Goal: Download file/media

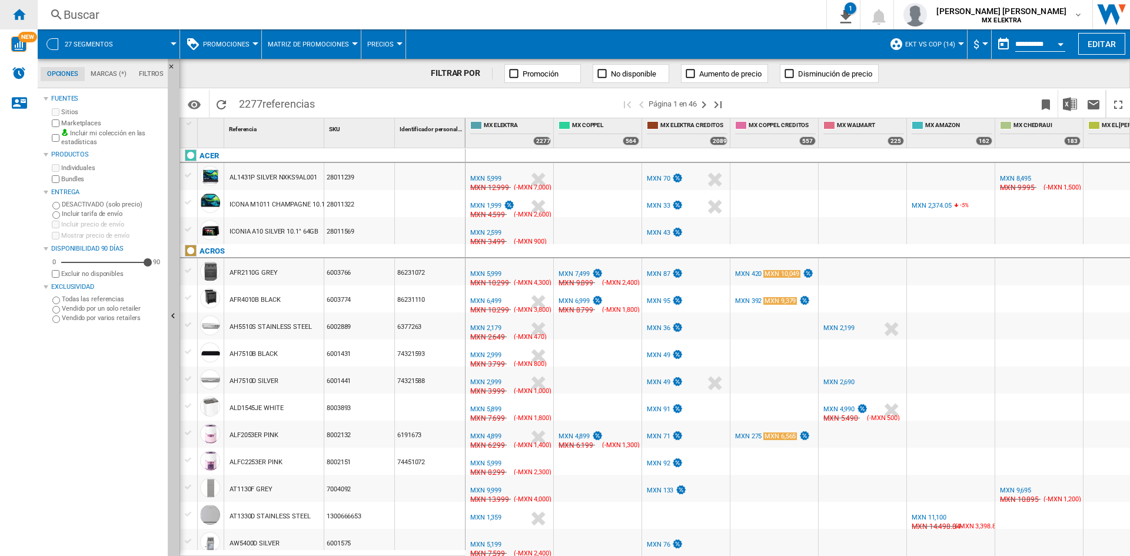
click at [15, 14] on ng-md-icon "Inicio" at bounding box center [19, 14] width 14 height 14
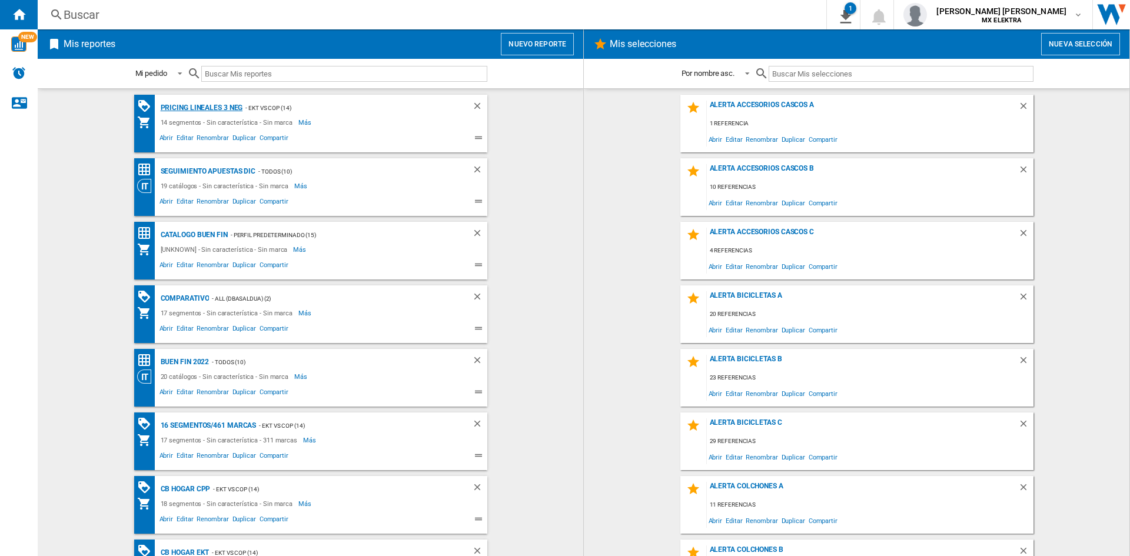
click at [210, 102] on div "Pricing lineales 3 neg" at bounding box center [200, 108] width 85 height 15
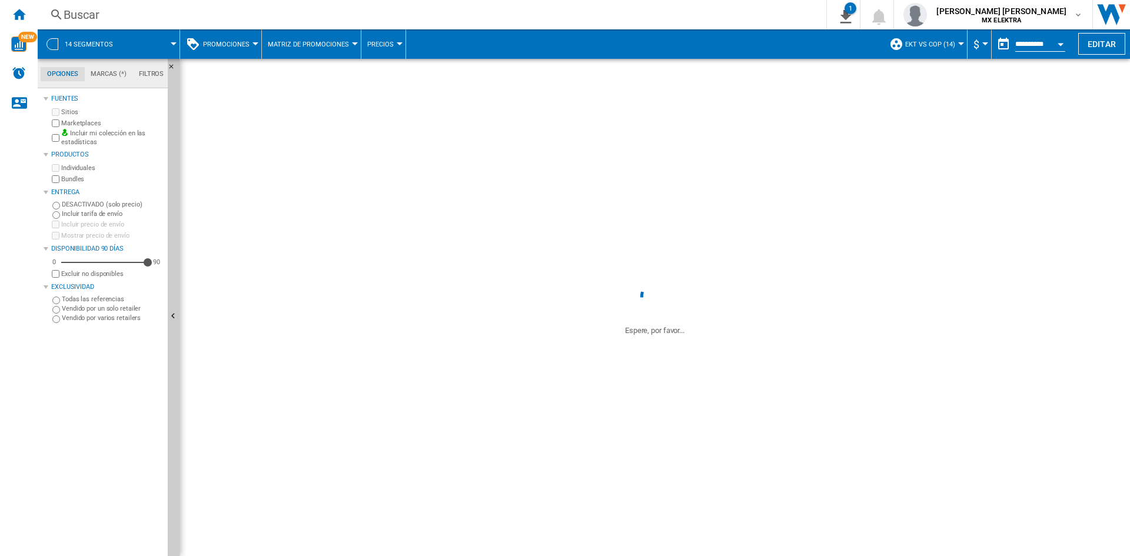
click at [152, 41] on span at bounding box center [151, 43] width 44 height 29
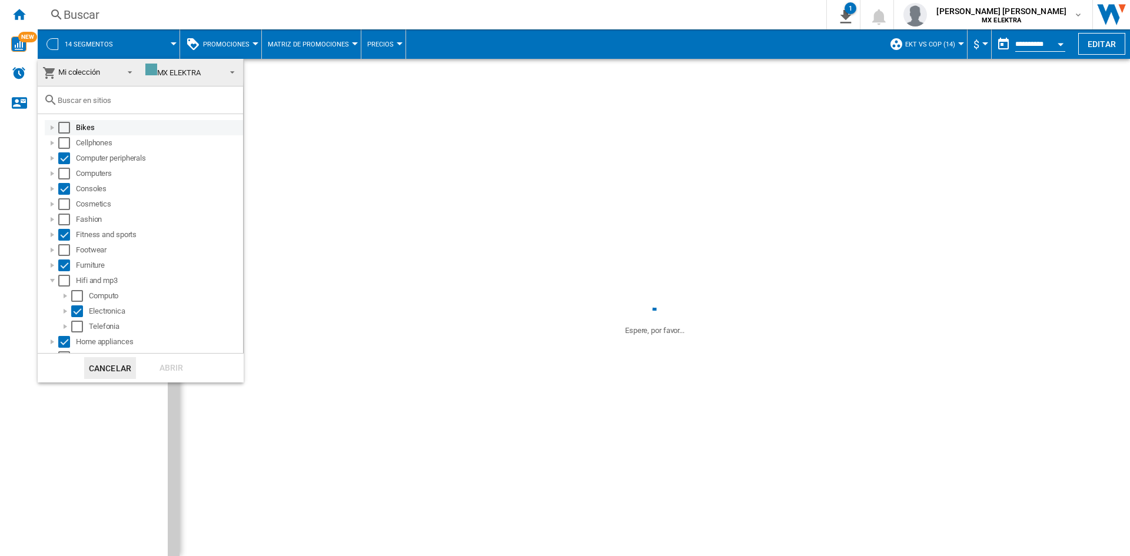
click at [61, 131] on div "Select" at bounding box center [64, 128] width 12 height 12
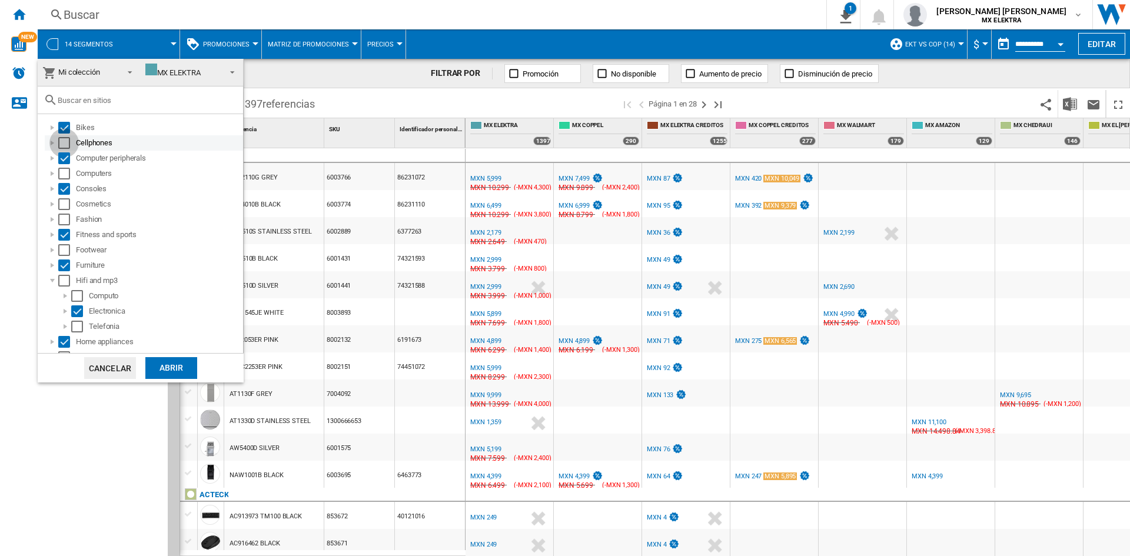
click at [61, 137] on div "Select" at bounding box center [64, 143] width 12 height 12
click at [66, 173] on div "Select" at bounding box center [64, 174] width 12 height 12
click at [66, 201] on div "Select" at bounding box center [64, 204] width 12 height 12
drag, startPoint x: 65, startPoint y: 218, endPoint x: 66, endPoint y: 254, distance: 36.5
click at [66, 254] on ol "Bikes Cellphones Computer peripherals Computers Consoles Cosmetics Fashion Fitn…" at bounding box center [143, 349] width 199 height 459
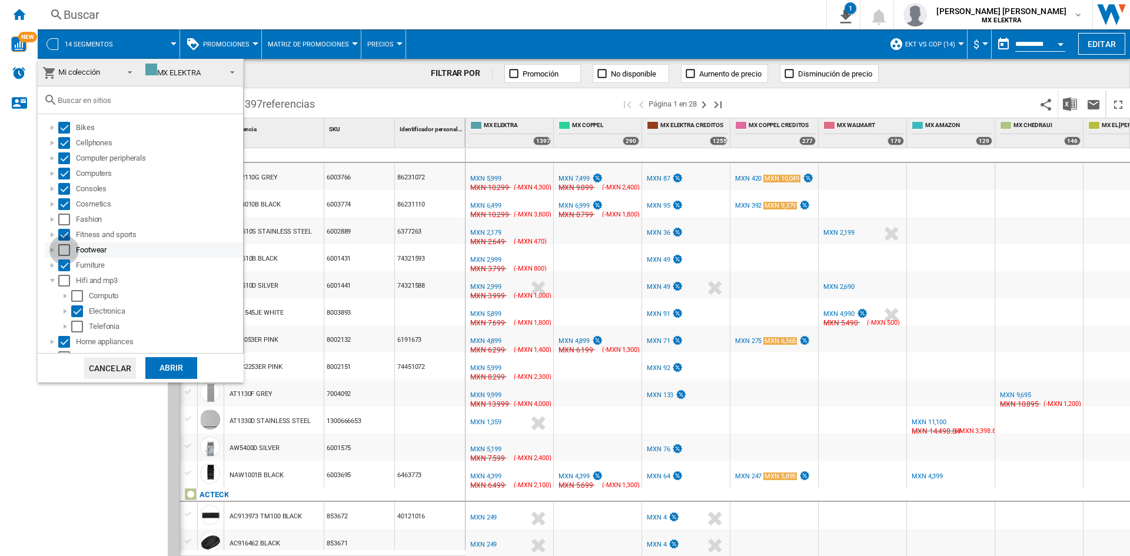
click at [66, 254] on div "Select" at bounding box center [64, 250] width 12 height 12
click at [65, 224] on div "Select" at bounding box center [64, 220] width 12 height 12
click at [63, 278] on div "Select" at bounding box center [64, 281] width 12 height 12
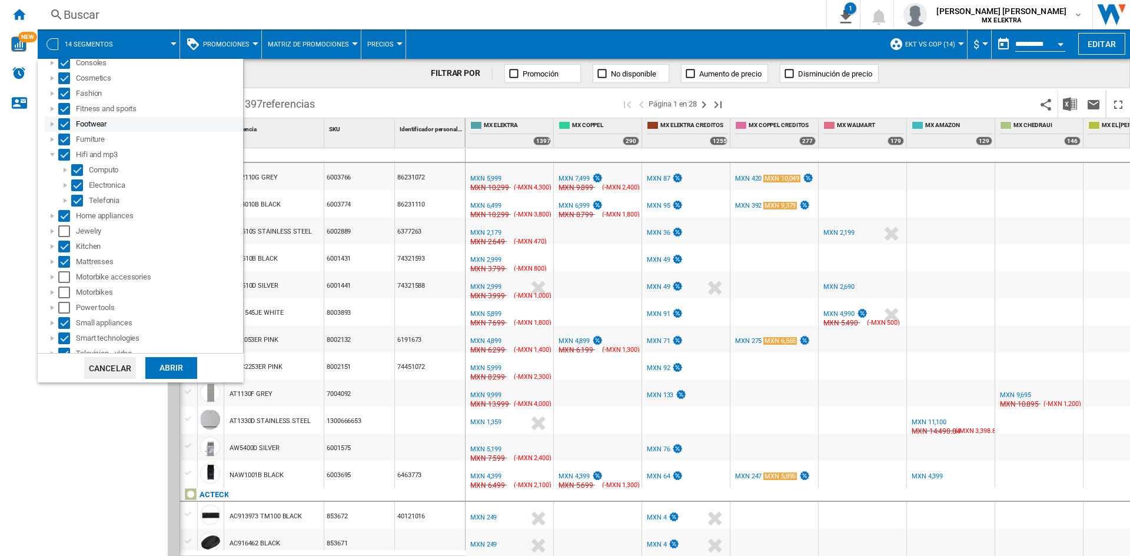
scroll to position [127, 0]
click at [65, 232] on div "Select" at bounding box center [64, 231] width 12 height 12
click at [68, 274] on div "Select" at bounding box center [64, 277] width 12 height 12
click at [66, 287] on div "Select" at bounding box center [64, 292] width 12 height 12
click at [65, 302] on div "Select" at bounding box center [64, 307] width 12 height 12
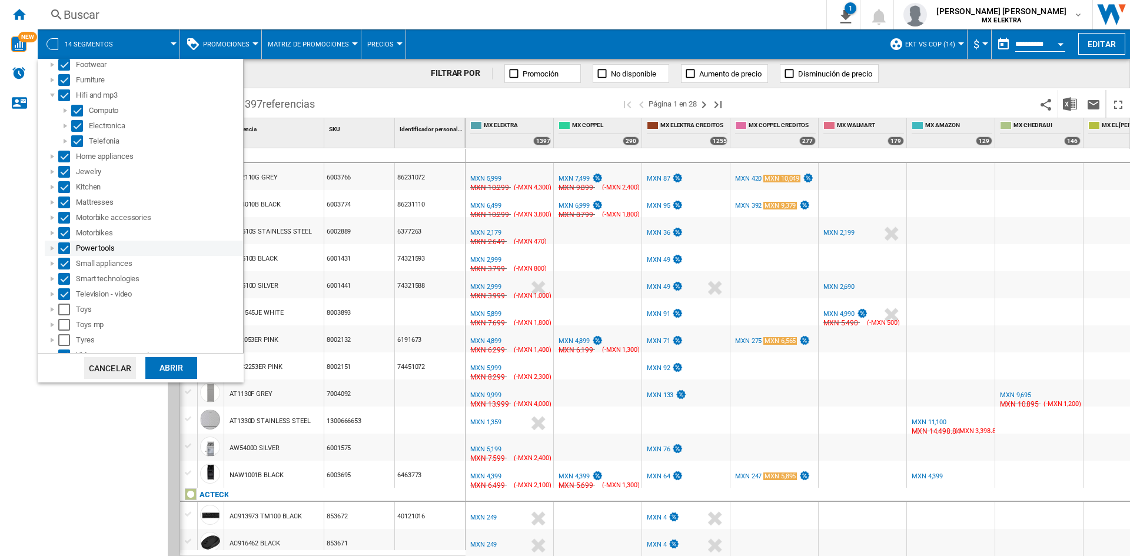
scroll to position [226, 0]
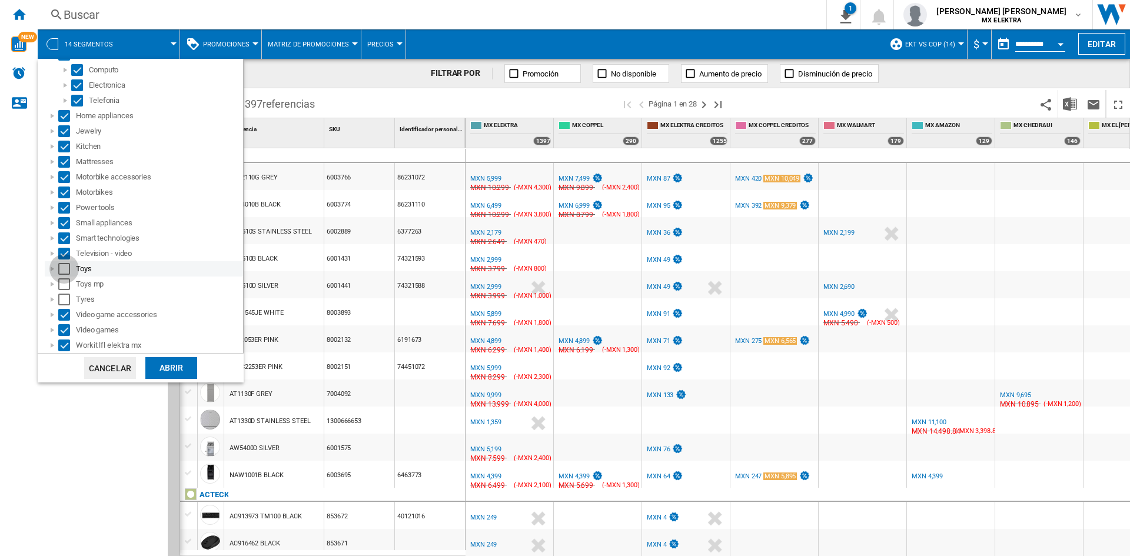
click at [66, 271] on div "Select" at bounding box center [64, 269] width 12 height 12
click at [66, 280] on div "Select" at bounding box center [64, 284] width 12 height 12
drag, startPoint x: 67, startPoint y: 299, endPoint x: 97, endPoint y: 304, distance: 29.8
click at [97, 304] on div "Tyres" at bounding box center [144, 299] width 198 height 15
click at [72, 294] on md-checkbox "Select" at bounding box center [67, 300] width 18 height 12
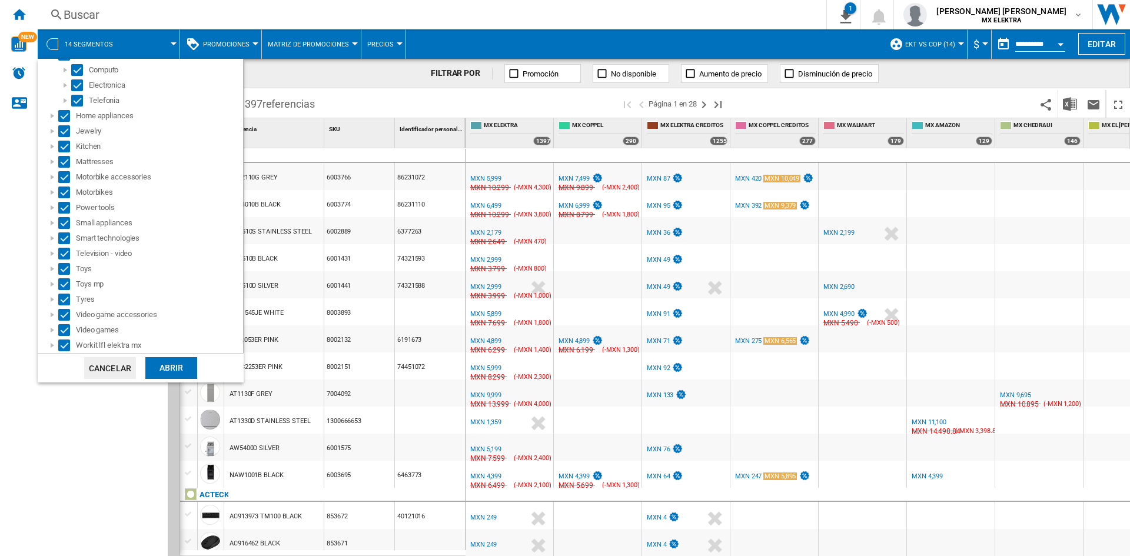
click at [172, 363] on div "Abrir" at bounding box center [171, 368] width 52 height 22
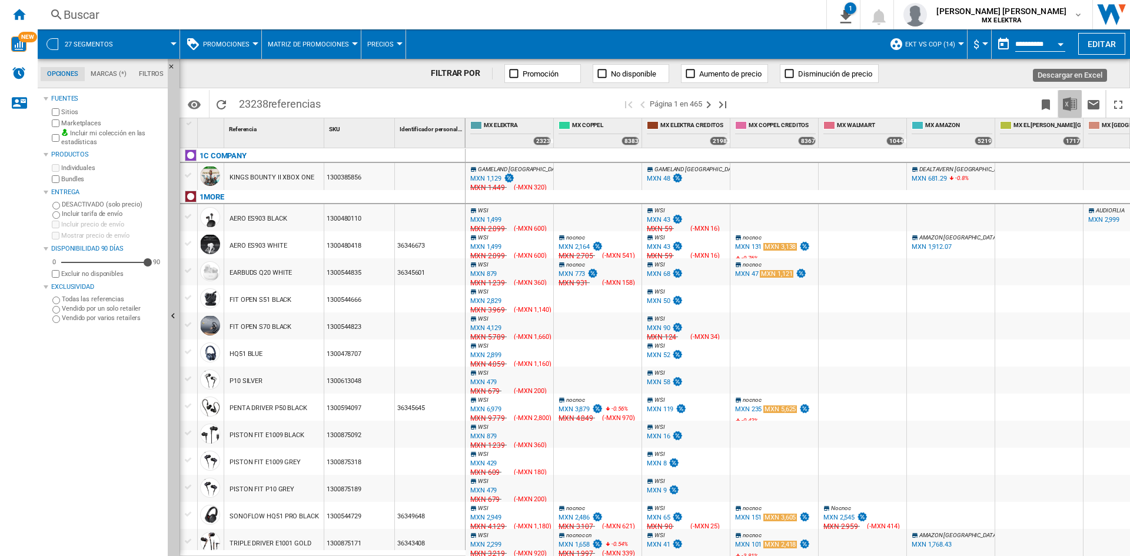
click at [1066, 99] on img "Descargar en Excel" at bounding box center [1070, 104] width 14 height 14
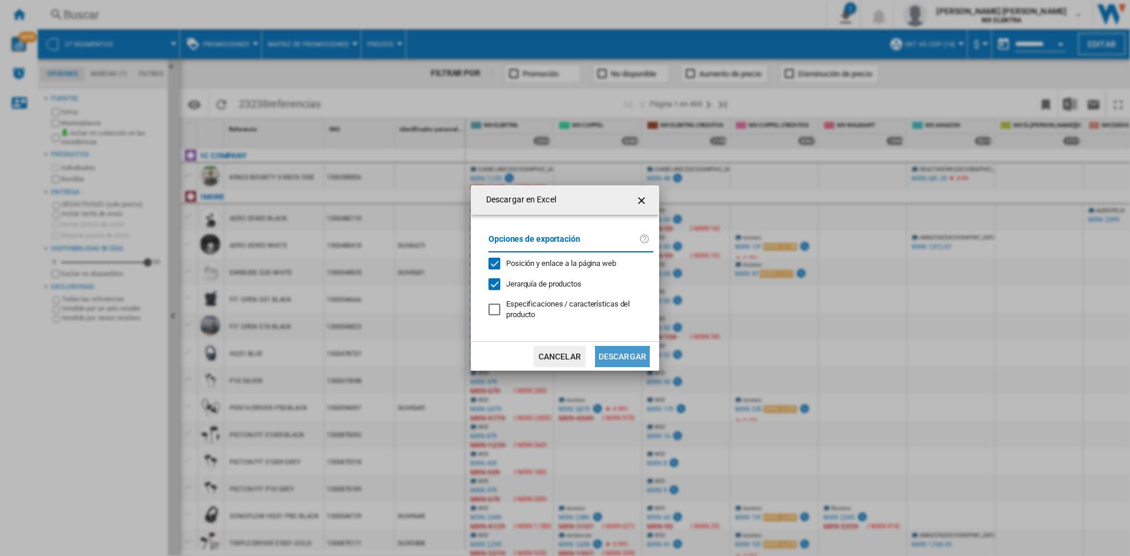
click at [611, 363] on button "Descargar" at bounding box center [622, 356] width 55 height 21
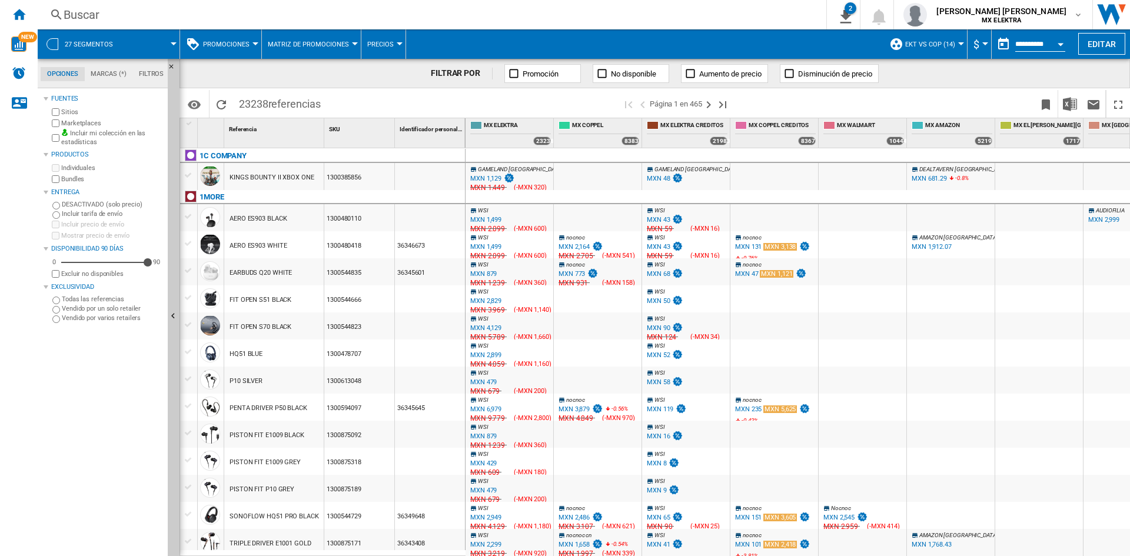
click at [125, 45] on div "27 segmentos" at bounding box center [109, 43] width 130 height 29
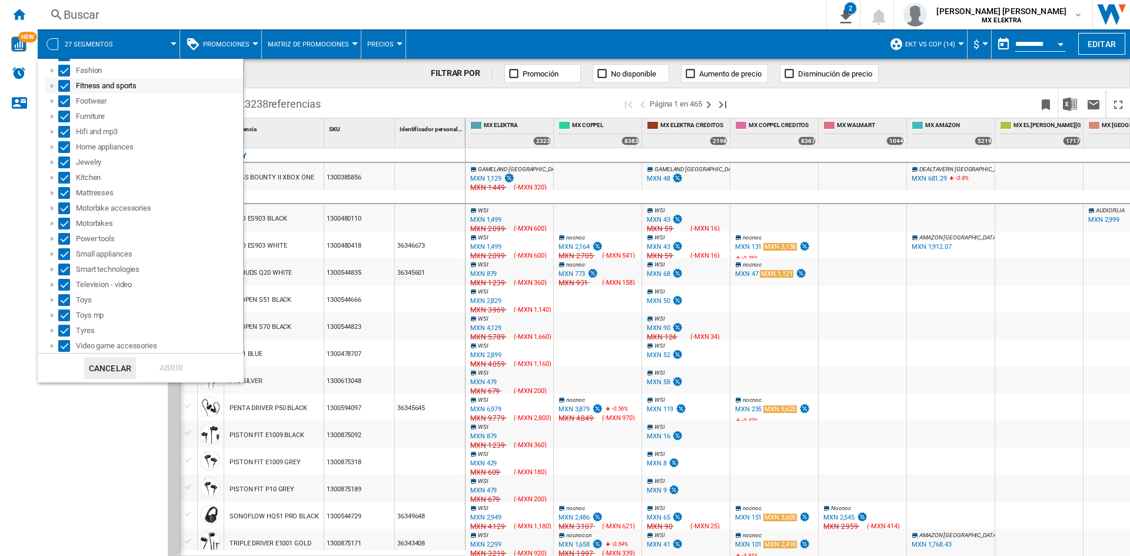
scroll to position [156, 0]
click at [132, 450] on md-backdrop at bounding box center [565, 278] width 1130 height 556
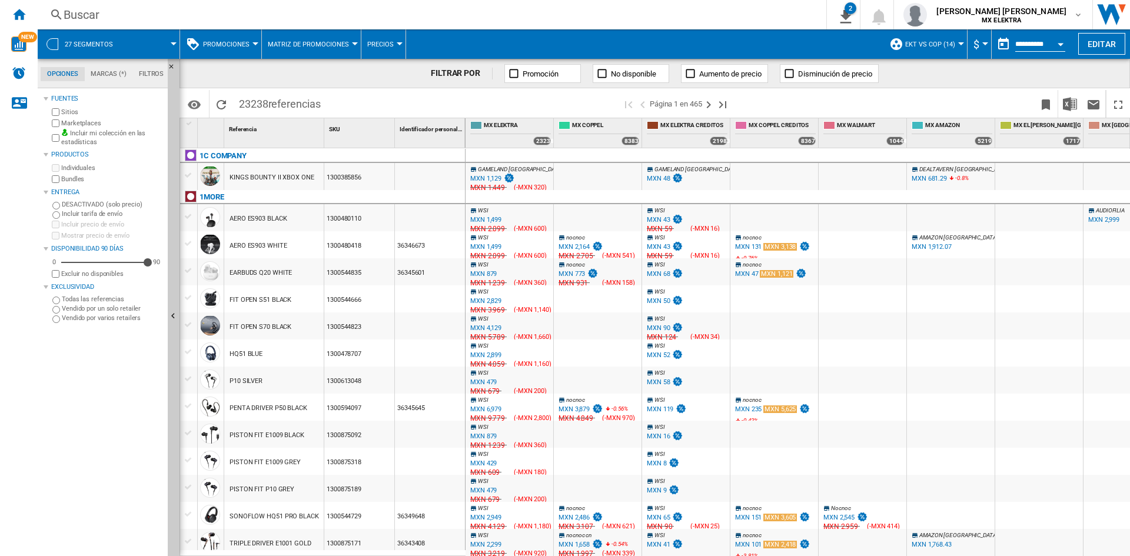
scroll to position [0, 0]
